Goal: Information Seeking & Learning: Learn about a topic

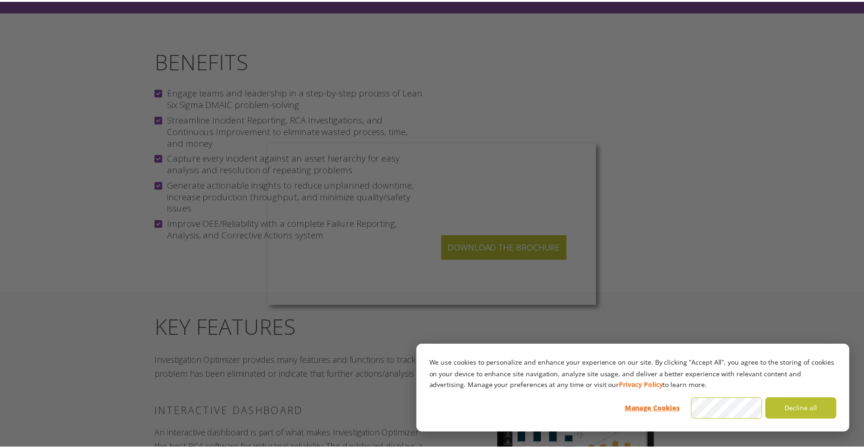
scroll to position [884, 0]
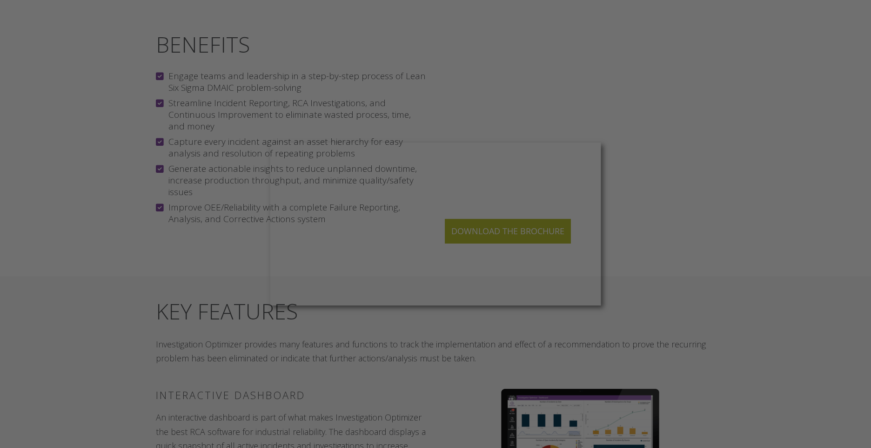
drag, startPoint x: 223, startPoint y: 189, endPoint x: 220, endPoint y: 184, distance: 5.3
click at [223, 188] on div at bounding box center [440, 226] width 880 height 452
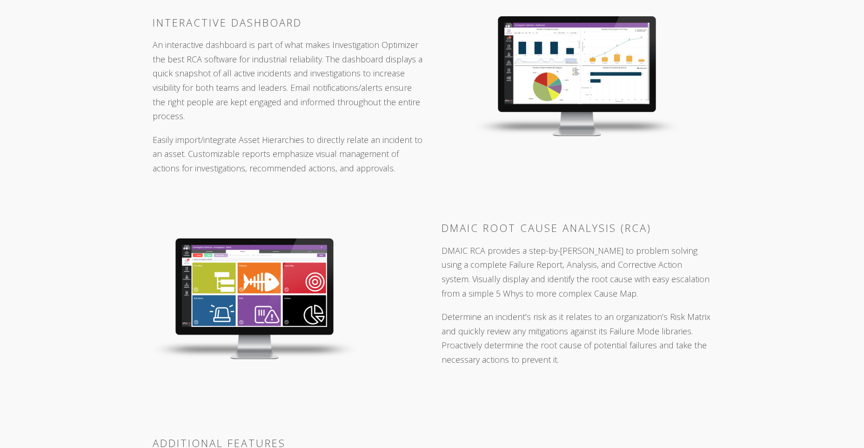
scroll to position [1303, 0]
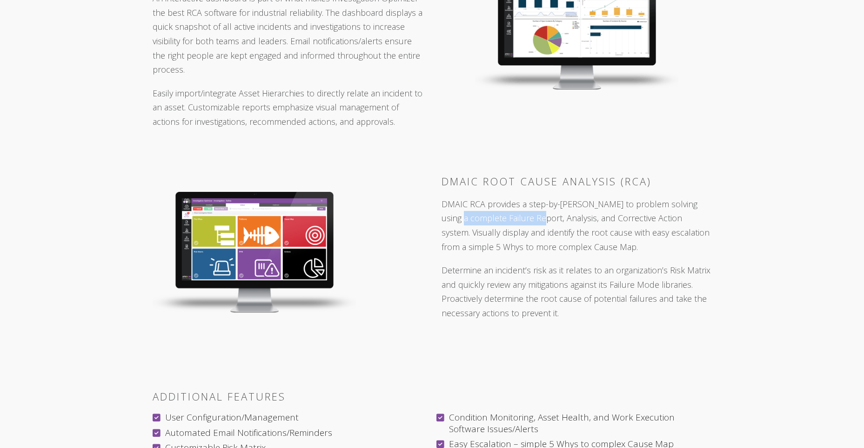
drag, startPoint x: 530, startPoint y: 202, endPoint x: 446, endPoint y: 202, distance: 83.3
click at [446, 202] on p "DMAIC RCA provides a step-by-[PERSON_NAME] to problem solving using a complete …" at bounding box center [577, 225] width 270 height 57
drag, startPoint x: 446, startPoint y: 202, endPoint x: 529, endPoint y: 199, distance: 82.9
click at [529, 199] on p "DMAIC RCA provides a step-by-[PERSON_NAME] to problem solving using a complete …" at bounding box center [577, 225] width 270 height 57
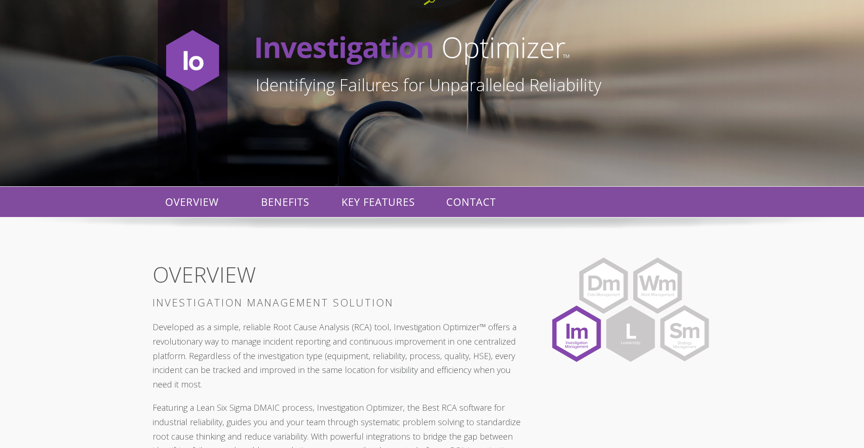
scroll to position [93, 0]
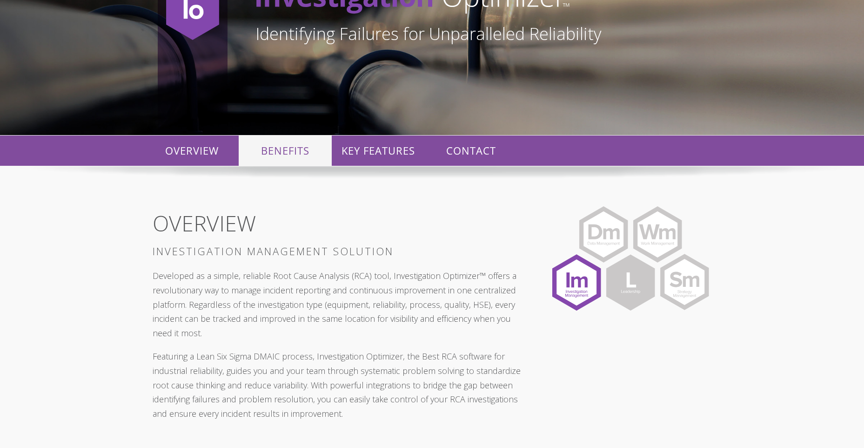
click at [283, 150] on p "BENEFITS" at bounding box center [285, 150] width 93 height 30
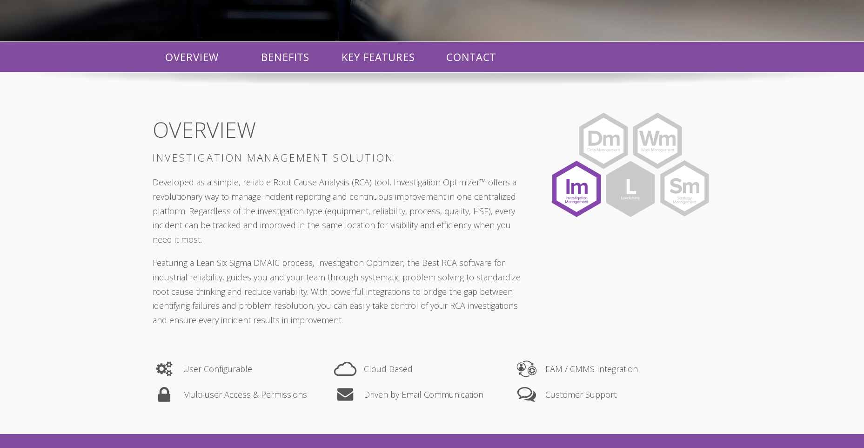
scroll to position [186, 0]
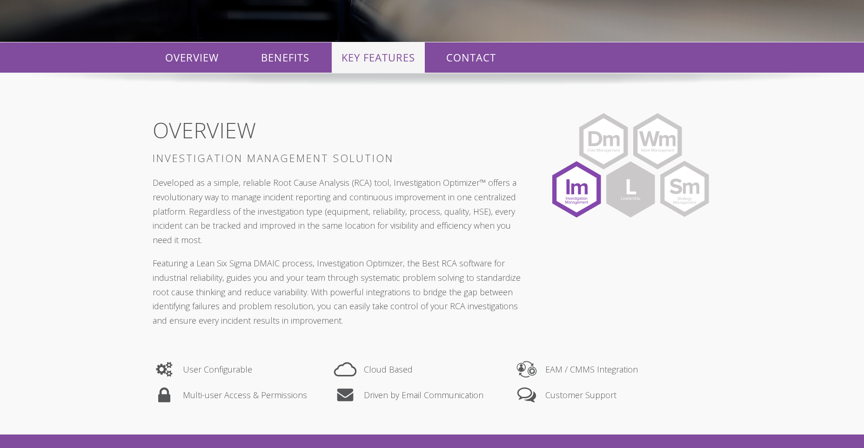
click at [373, 47] on p "KEY FEATURES" at bounding box center [378, 57] width 93 height 30
click at [370, 53] on p "KEY FEATURES" at bounding box center [378, 57] width 93 height 30
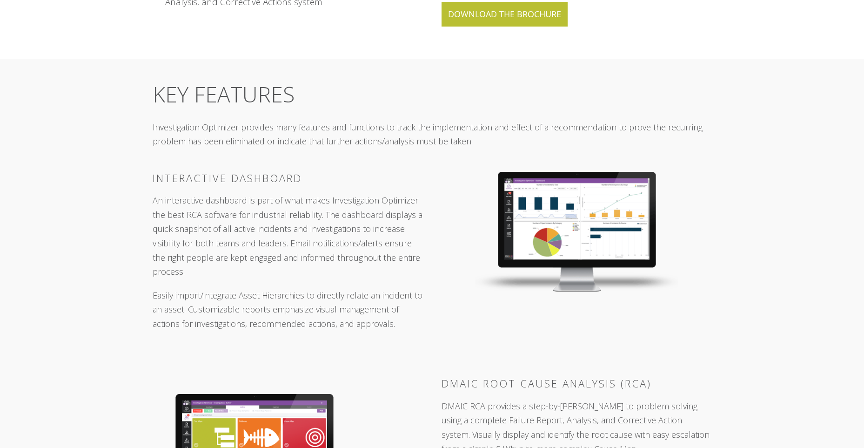
scroll to position [1117, 0]
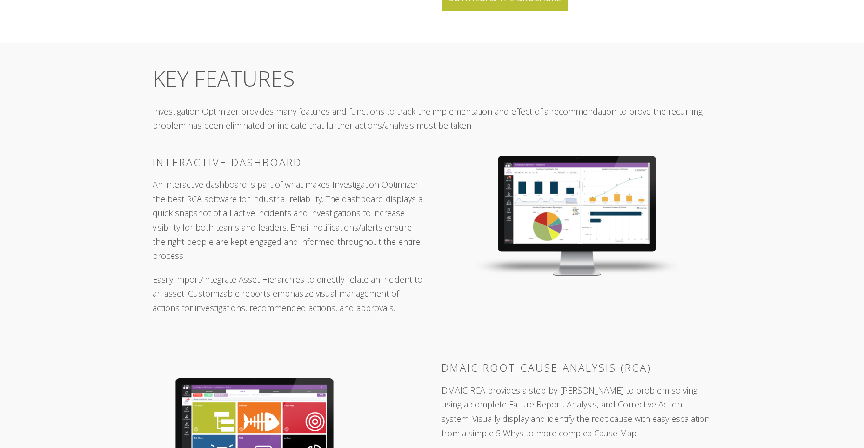
click at [617, 187] on img at bounding box center [576, 216] width 203 height 120
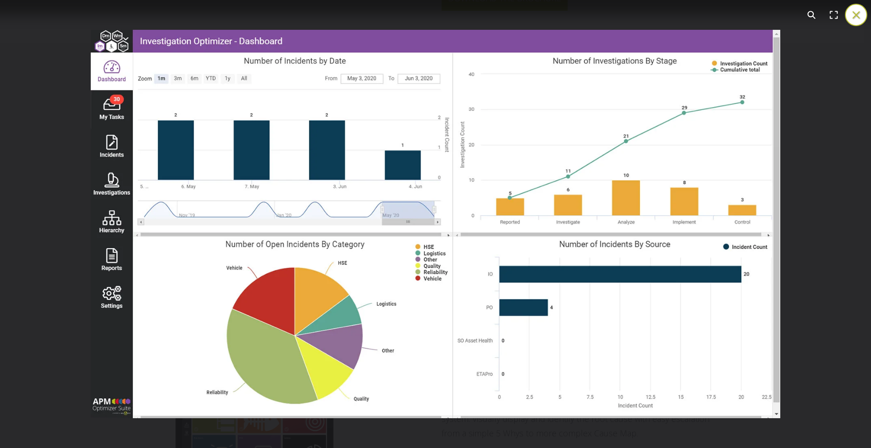
click at [861, 12] on button "You can close this modal content with the ESC key" at bounding box center [856, 15] width 22 height 22
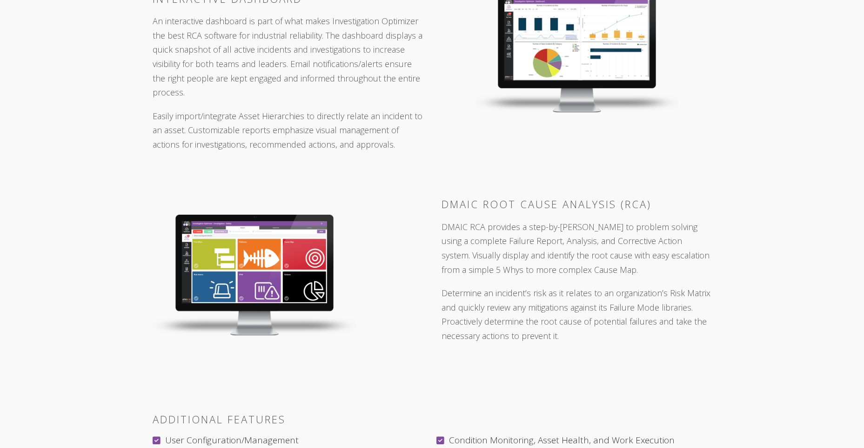
scroll to position [1303, 0]
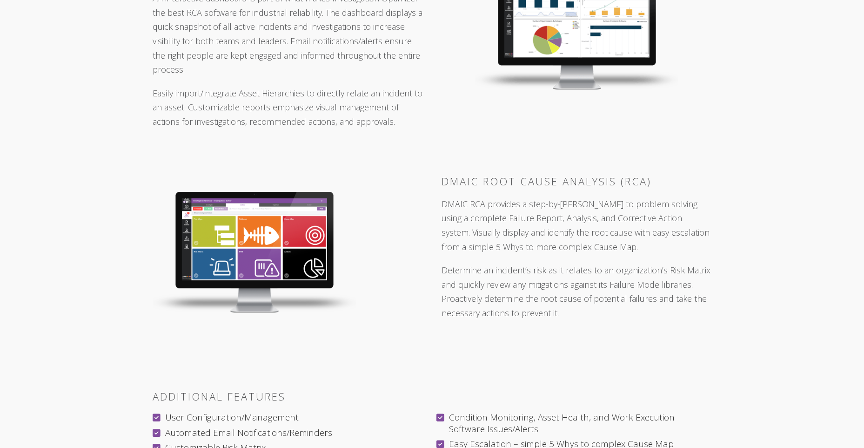
click at [235, 229] on img at bounding box center [254, 252] width 203 height 121
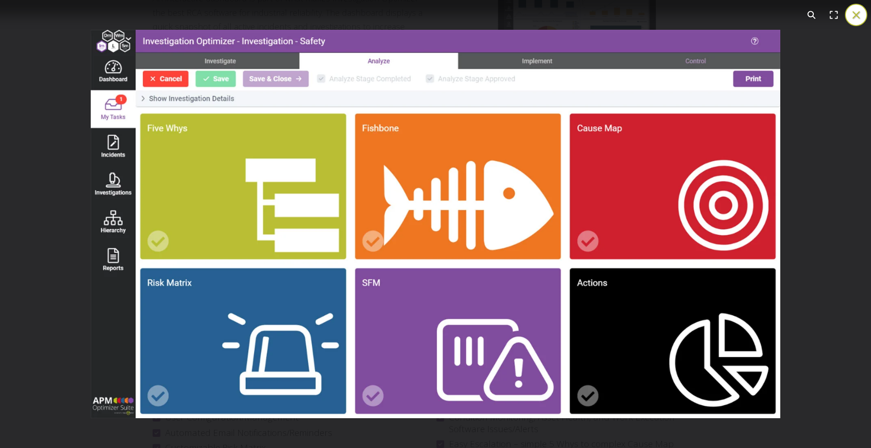
click at [859, 13] on button "You can close this modal content with the ESC key" at bounding box center [856, 15] width 22 height 22
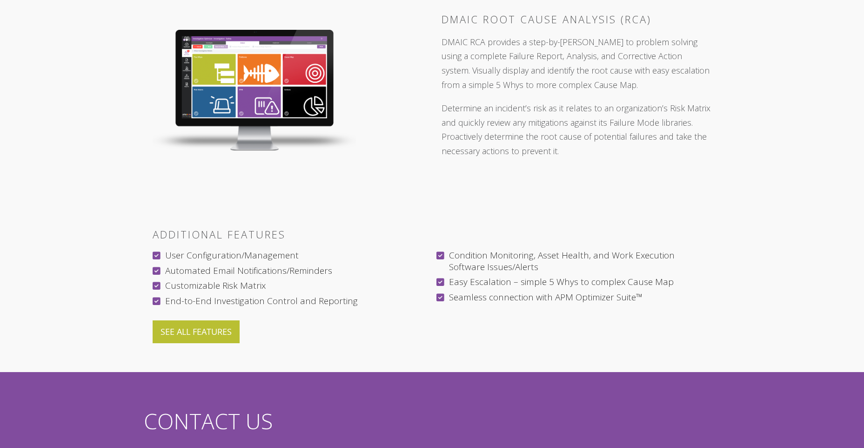
scroll to position [1490, 0]
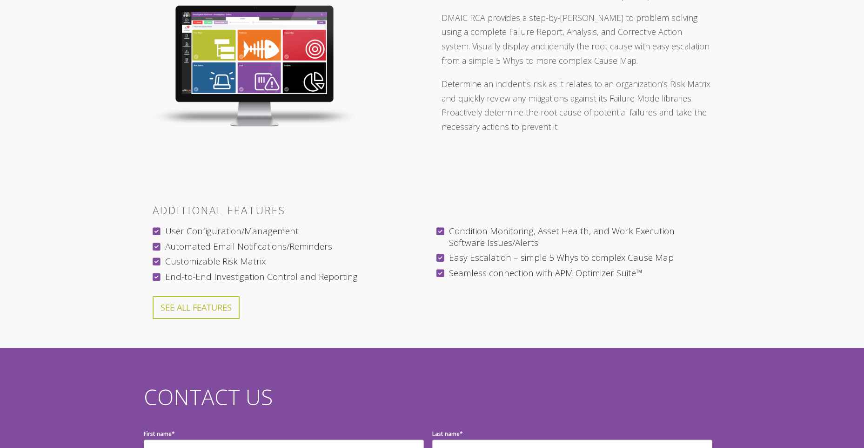
click at [187, 296] on link "SEE ALL FEATURES" at bounding box center [196, 307] width 87 height 23
